Goal: Check status: Check status

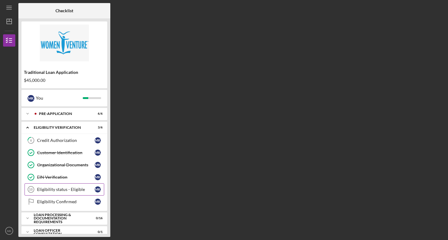
click at [63, 189] on div "Eligibility status - Eligible" at bounding box center [66, 189] width 58 height 5
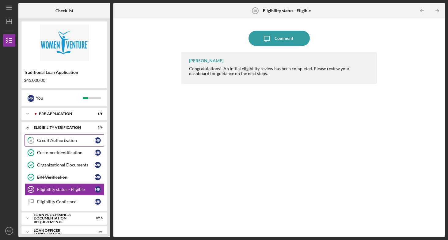
click at [58, 142] on div "Credit Authorization" at bounding box center [66, 140] width 58 height 5
